Goal: Find specific page/section: Locate a particular part of the current website

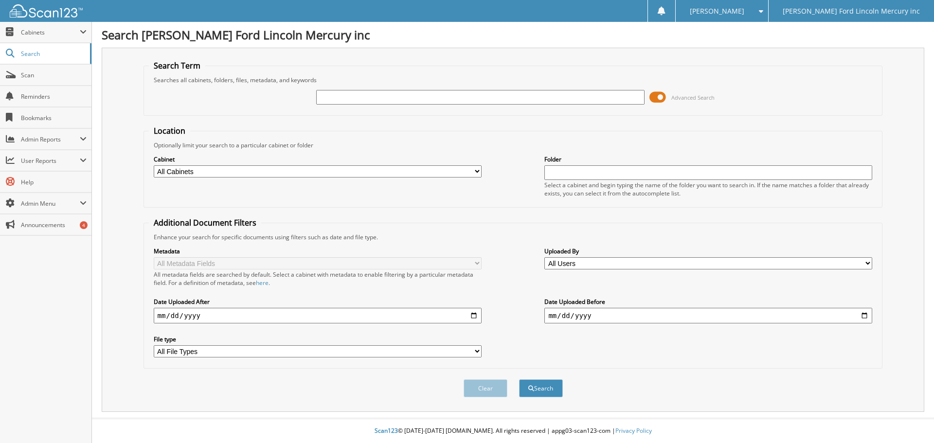
click at [658, 99] on span at bounding box center [658, 97] width 17 height 15
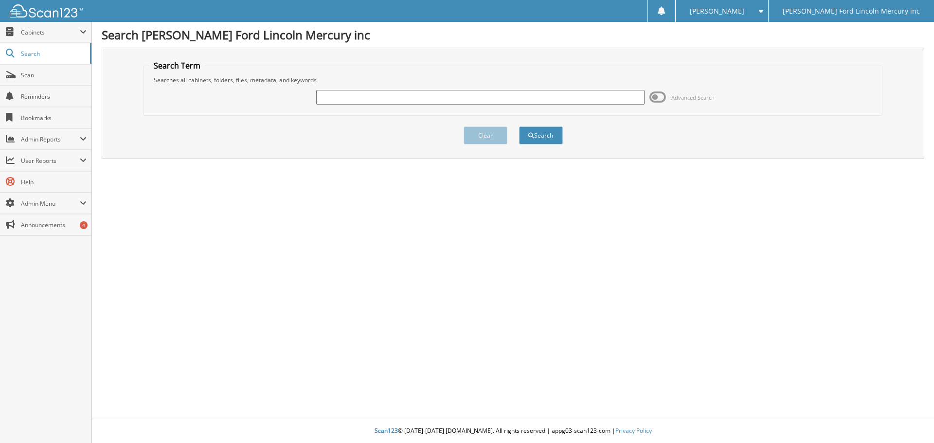
drag, startPoint x: 344, startPoint y: 102, endPoint x: 331, endPoint y: 91, distance: 16.9
click at [343, 102] on input "text" at bounding box center [480, 97] width 328 height 15
type input "33303"
click at [519, 127] on button "Search" at bounding box center [541, 136] width 44 height 18
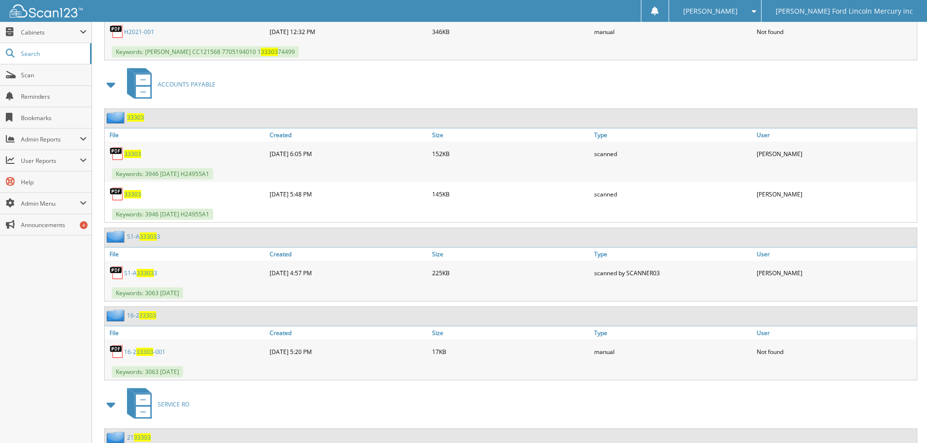
scroll to position [973, 0]
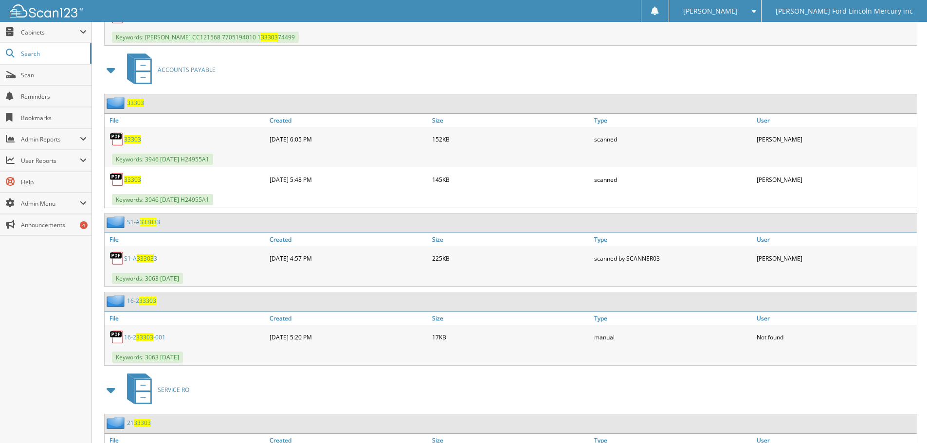
click at [132, 140] on span "33303" at bounding box center [132, 139] width 17 height 8
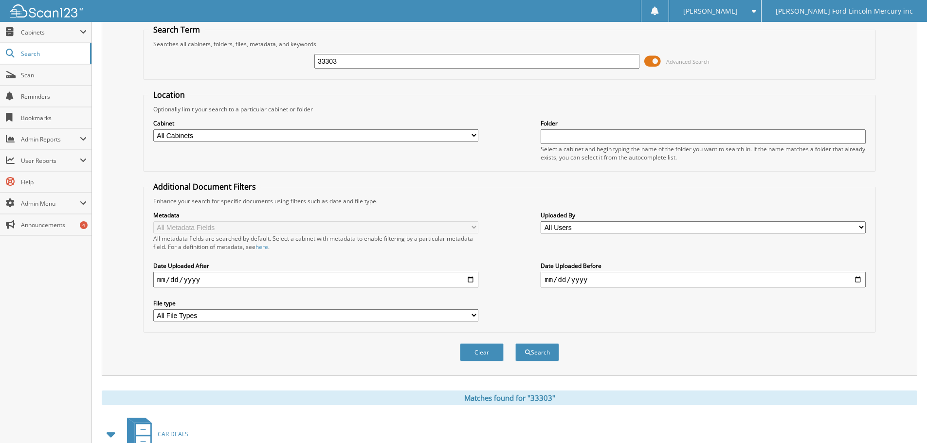
scroll to position [0, 0]
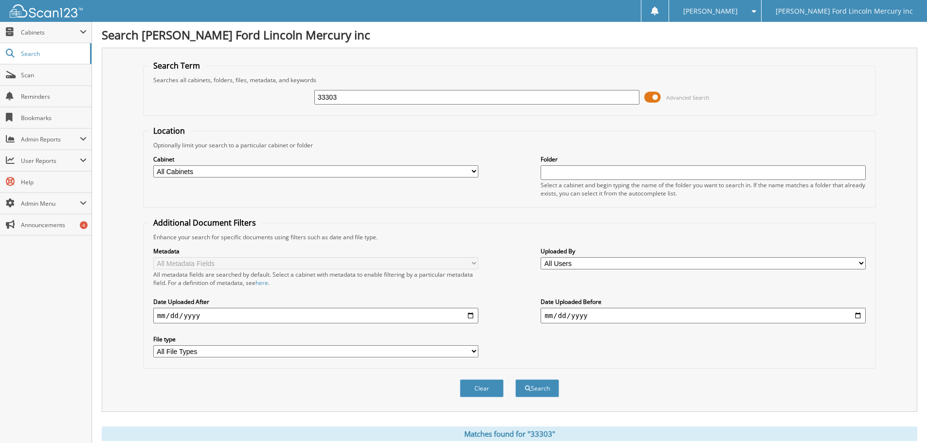
drag, startPoint x: 356, startPoint y: 97, endPoint x: 222, endPoint y: 93, distance: 133.9
click at [244, 95] on div "33303 Advanced Search" at bounding box center [509, 97] width 722 height 26
type input "034840"
click at [515, 380] on button "Search" at bounding box center [537, 389] width 44 height 18
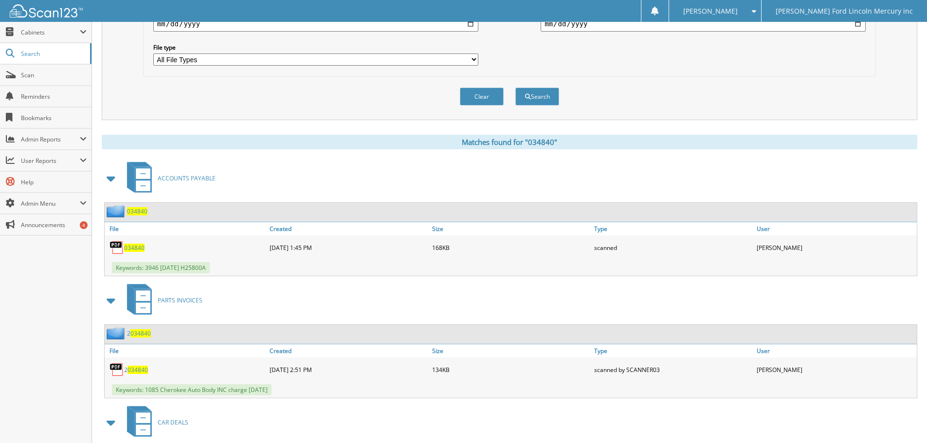
scroll to position [389, 0]
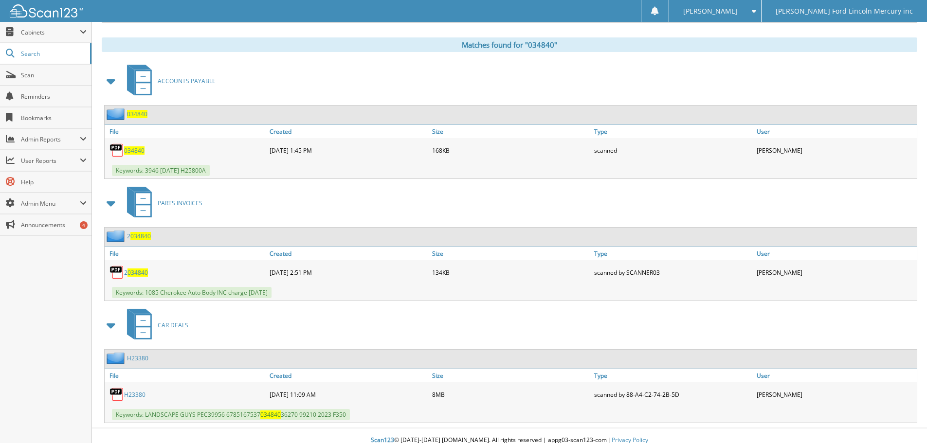
click at [132, 156] on div "034840" at bounding box center [186, 150] width 163 height 19
click at [132, 150] on span "034840" at bounding box center [134, 150] width 20 height 8
